Goal: Transaction & Acquisition: Purchase product/service

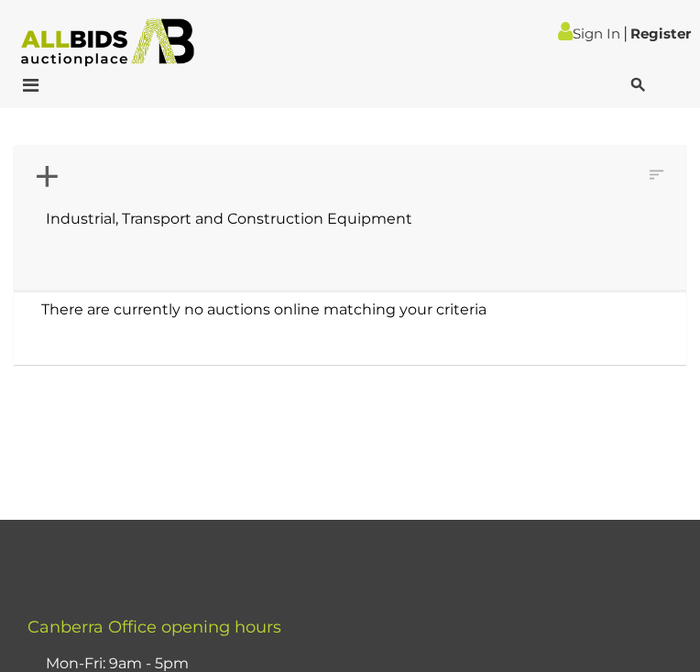
click at [635, 80] on icon at bounding box center [639, 85] width 14 height 18
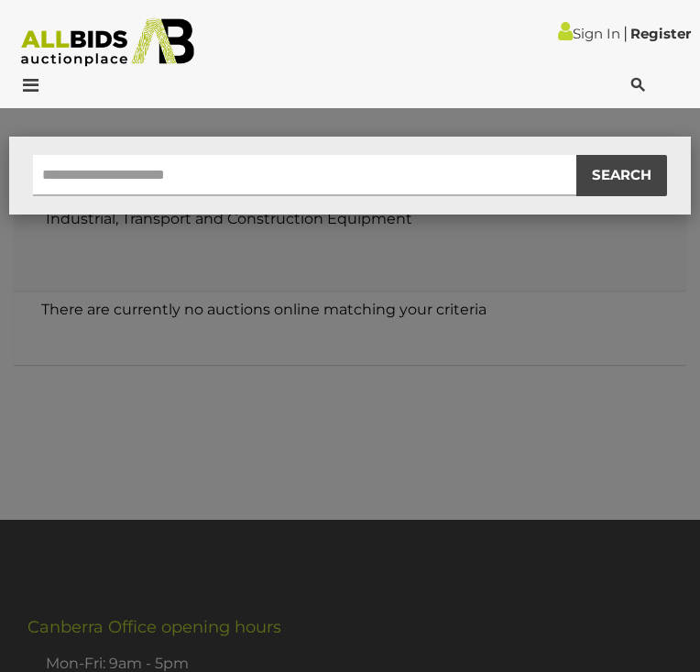
click at [412, 164] on input "text" at bounding box center [305, 175] width 544 height 41
type input "********"
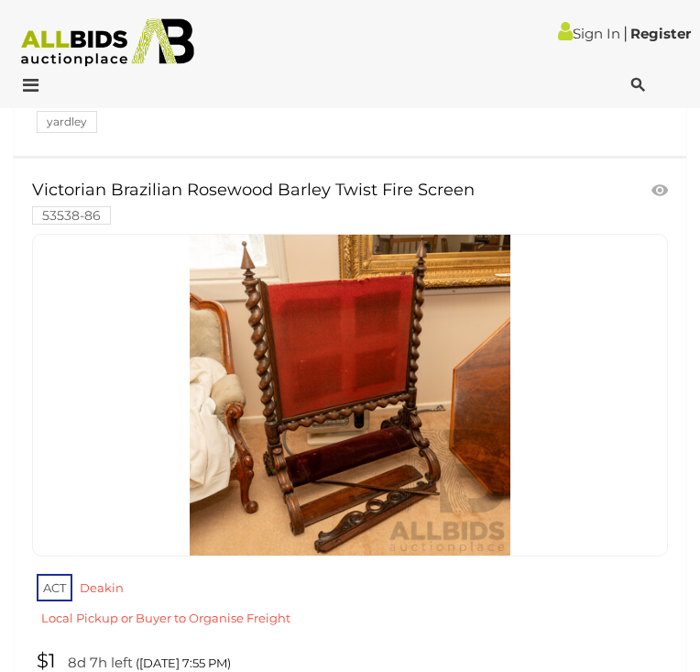
scroll to position [18439, 0]
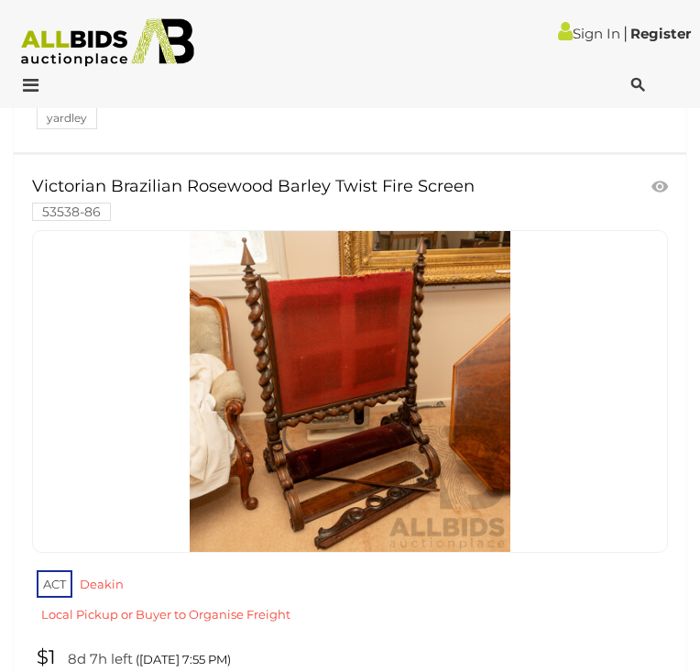
click at [116, 45] on img at bounding box center [107, 42] width 193 height 49
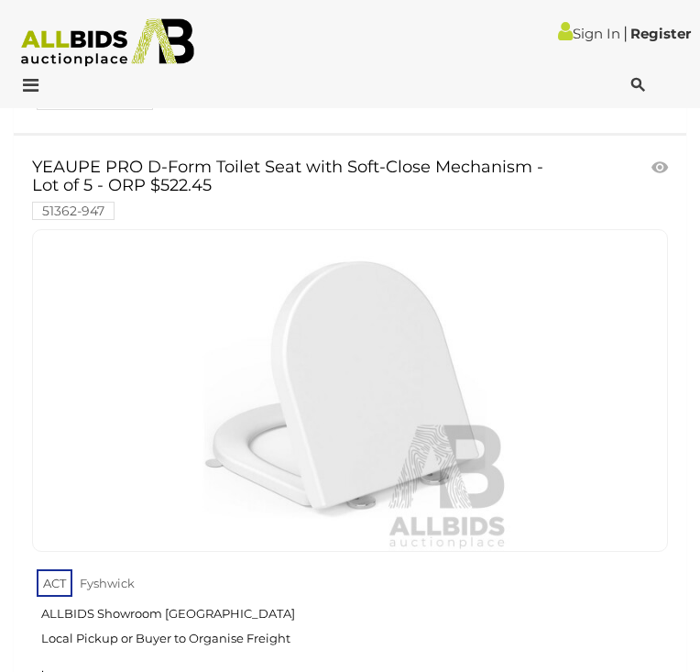
scroll to position [7333, 0]
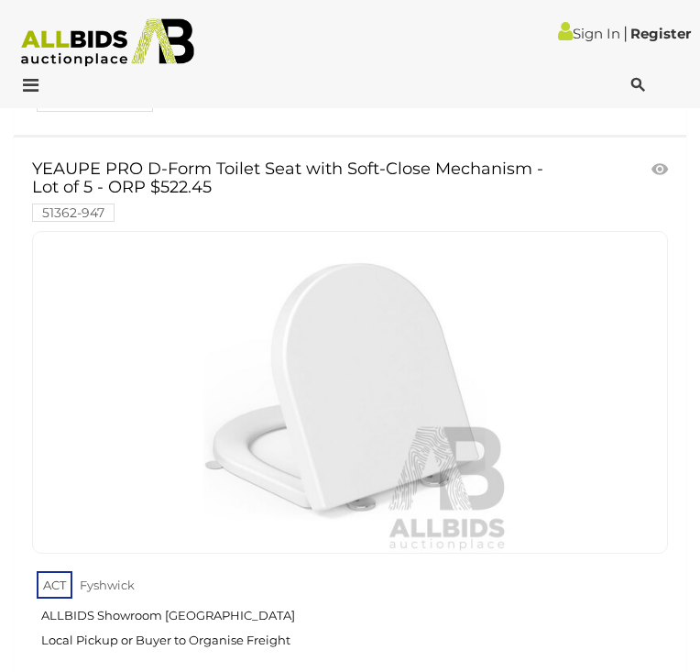
click at [43, 87] on div at bounding box center [63, 87] width 116 height 22
click at [34, 87] on icon at bounding box center [26, 85] width 25 height 18
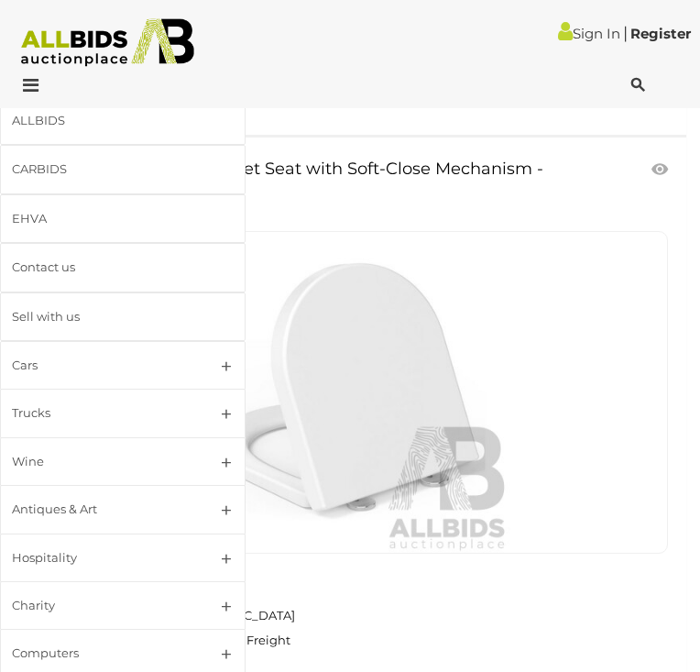
click at [668, 382] on link at bounding box center [350, 392] width 636 height 323
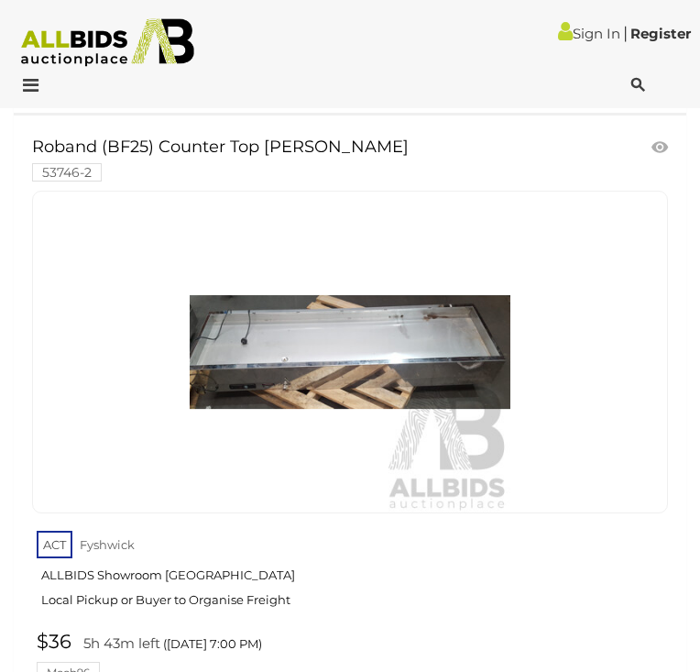
scroll to position [12177, 0]
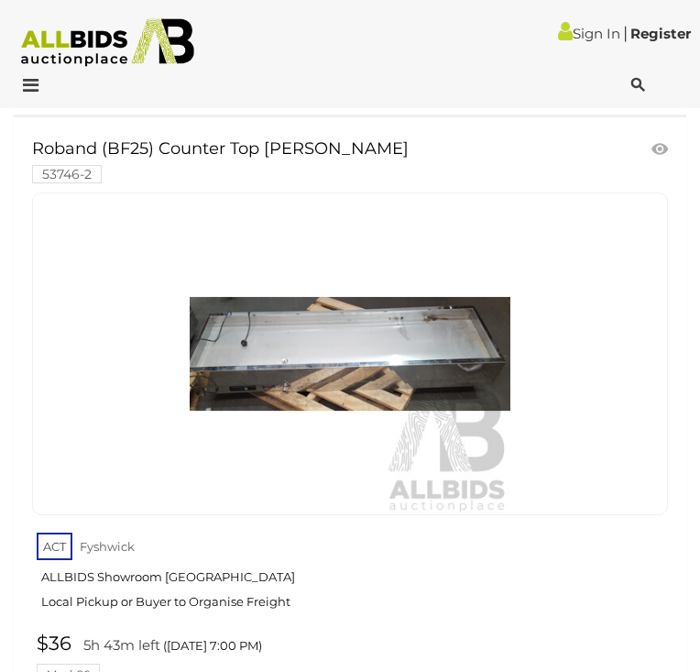
click at [628, 92] on div at bounding box center [638, 87] width 116 height 22
click at [633, 81] on icon at bounding box center [639, 85] width 14 height 18
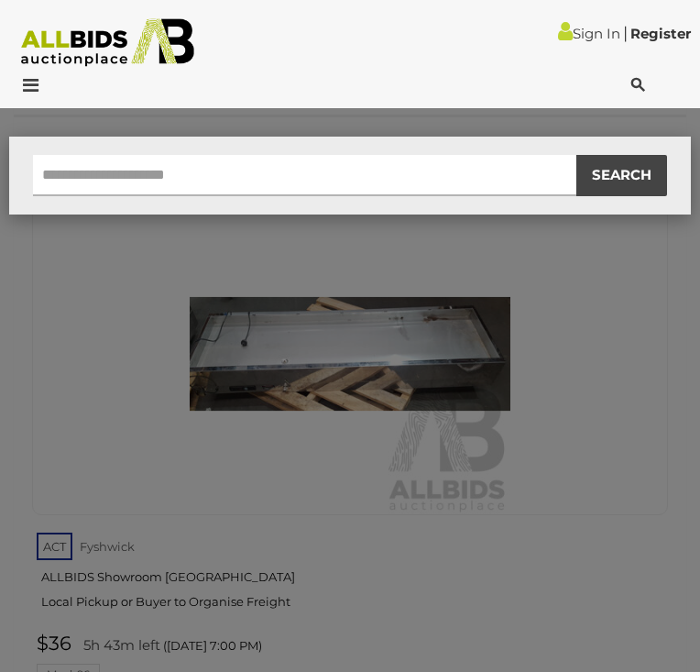
click at [431, 178] on input "text" at bounding box center [305, 175] width 544 height 41
type input "****"
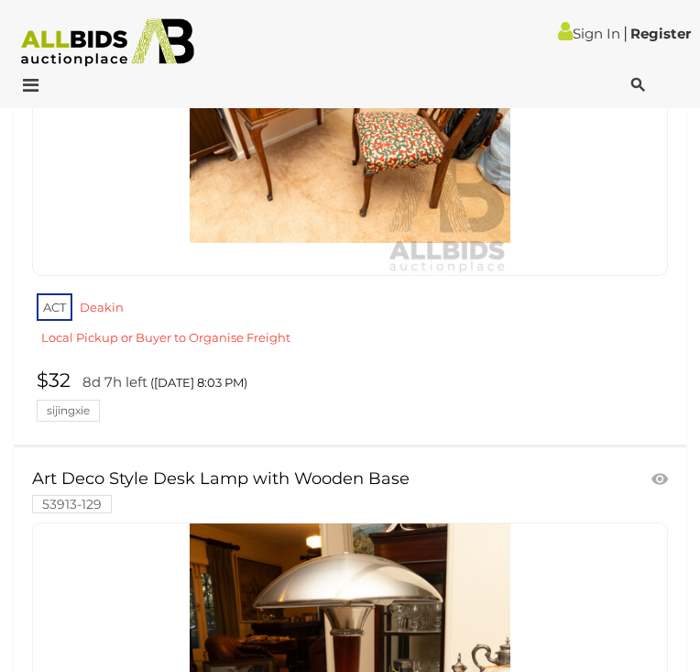
scroll to position [4490, 0]
